Goal: Task Accomplishment & Management: Manage account settings

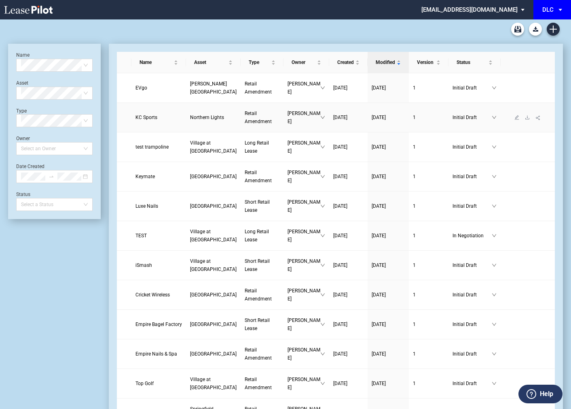
click at [149, 117] on span "KC Sports" at bounding box center [147, 118] width 22 height 6
click at [488, 10] on md-select "[EMAIL_ADDRESS][DOMAIN_NAME] Super Admin Area Admin Area Settings Sign Out" at bounding box center [476, 9] width 111 height 18
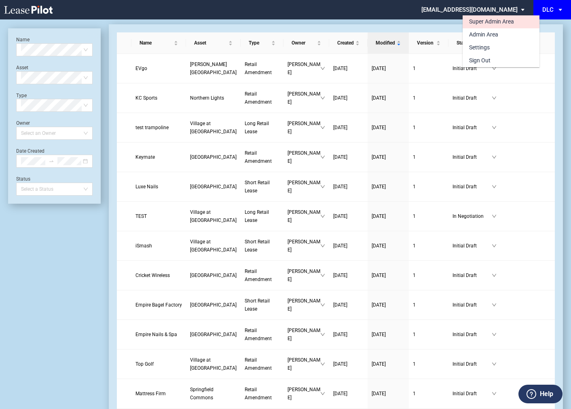
click at [479, 21] on div "Super Admin Area" at bounding box center [491, 22] width 45 height 8
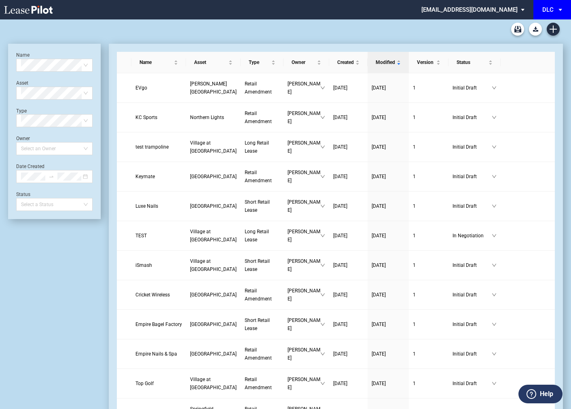
scroll to position [19, 0]
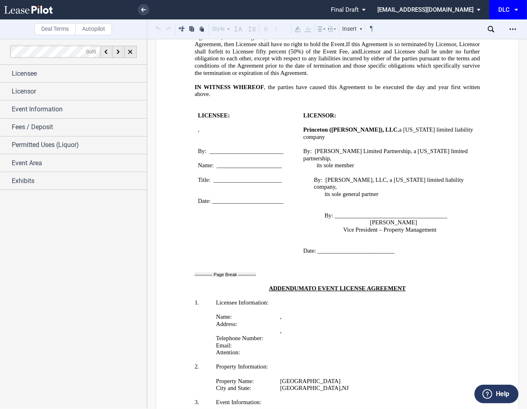
scroll to position [1463, 0]
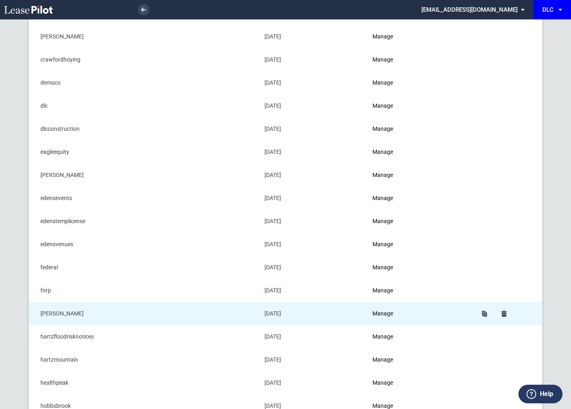
scroll to position [254, 0]
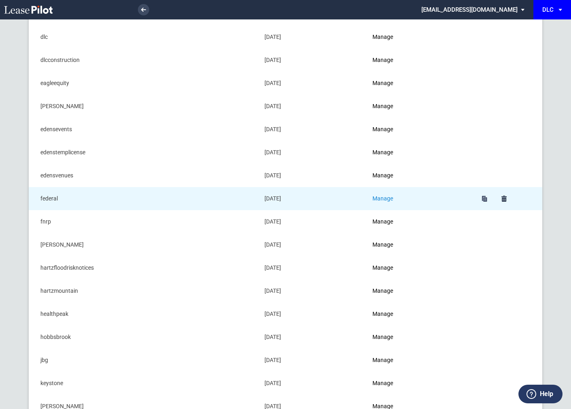
click at [392, 195] on link "Manage" at bounding box center [383, 198] width 21 height 6
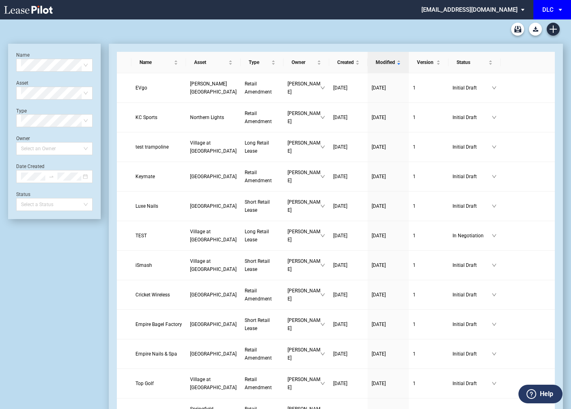
click at [496, 11] on md-select "[EMAIL_ADDRESS][DOMAIN_NAME] Super Admin Area Admin Area Settings Sign Out" at bounding box center [476, 9] width 111 height 18
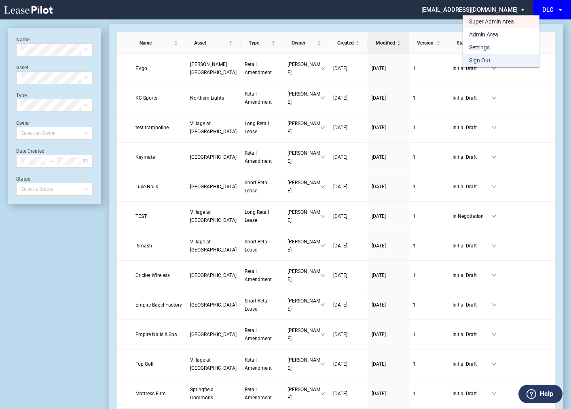
click at [482, 62] on div "Sign Out" at bounding box center [479, 61] width 21 height 8
